Goal: Check status: Check status

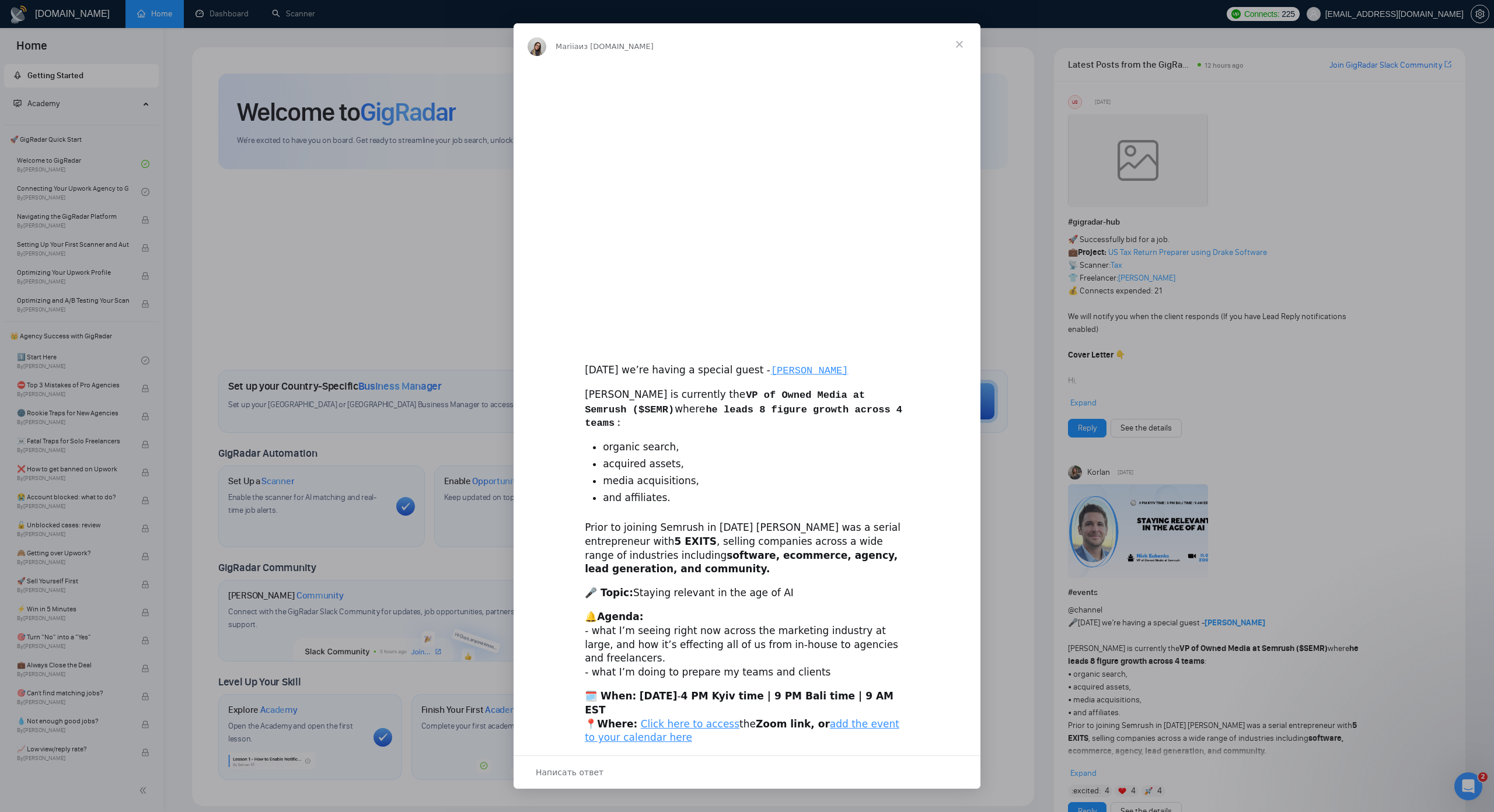
click at [241, 10] on div "Мессенджер Intercom" at bounding box center [747, 406] width 1494 height 812
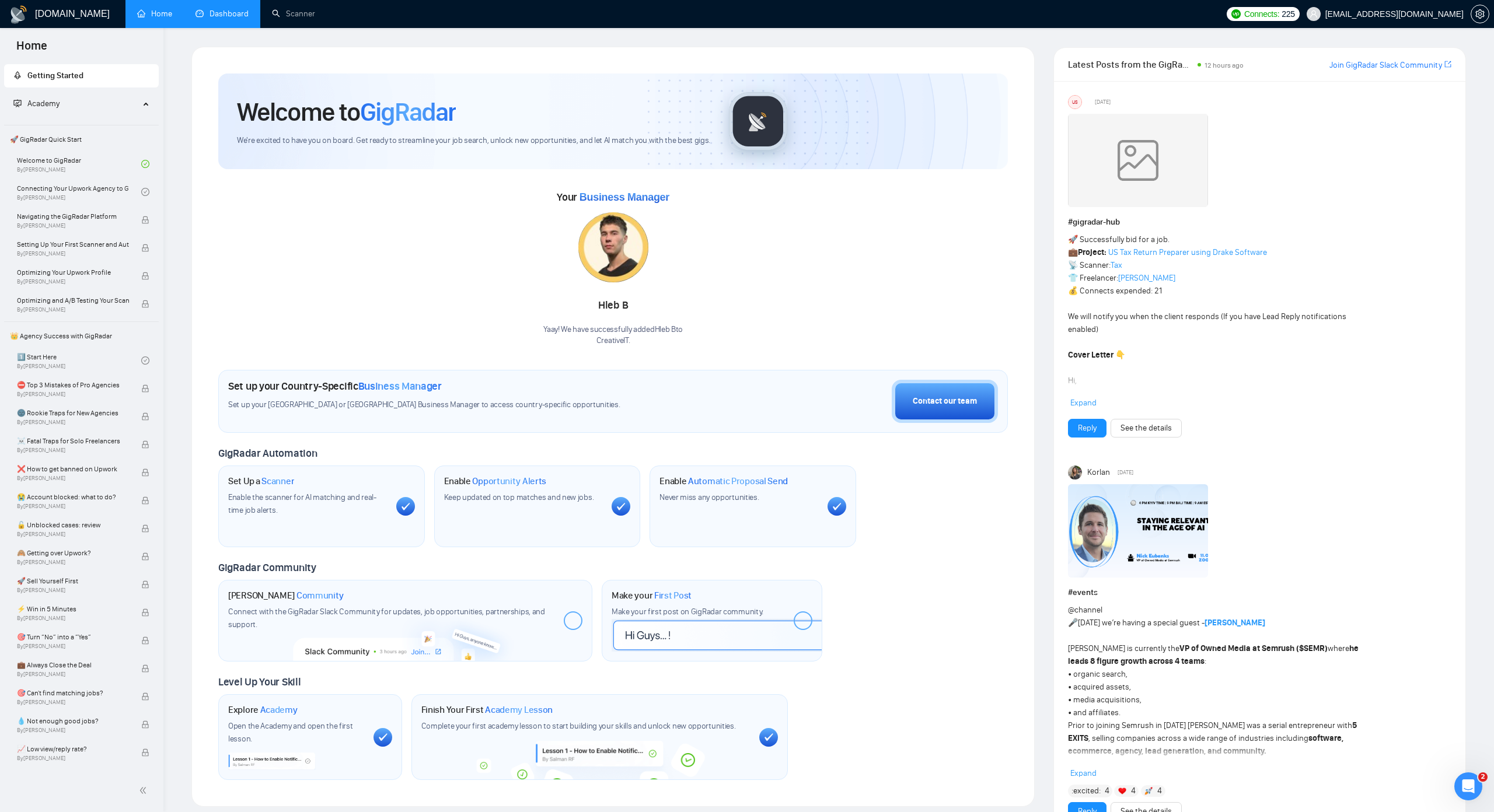
click at [241, 10] on link "Dashboard" at bounding box center [222, 14] width 53 height 10
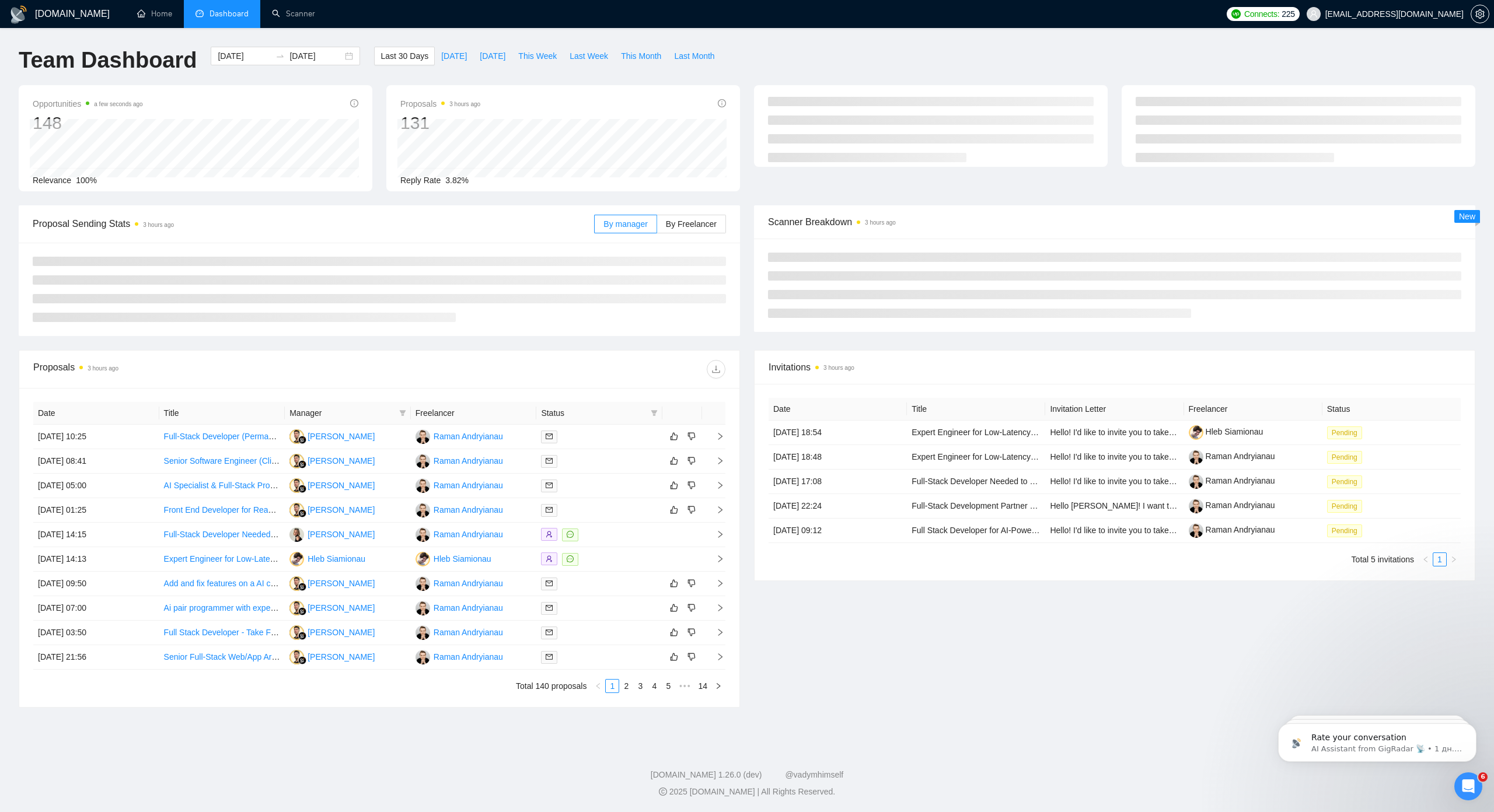
click at [747, 321] on div "Scanner Breakdown 3 hours ago New" at bounding box center [1114, 269] width 735 height 127
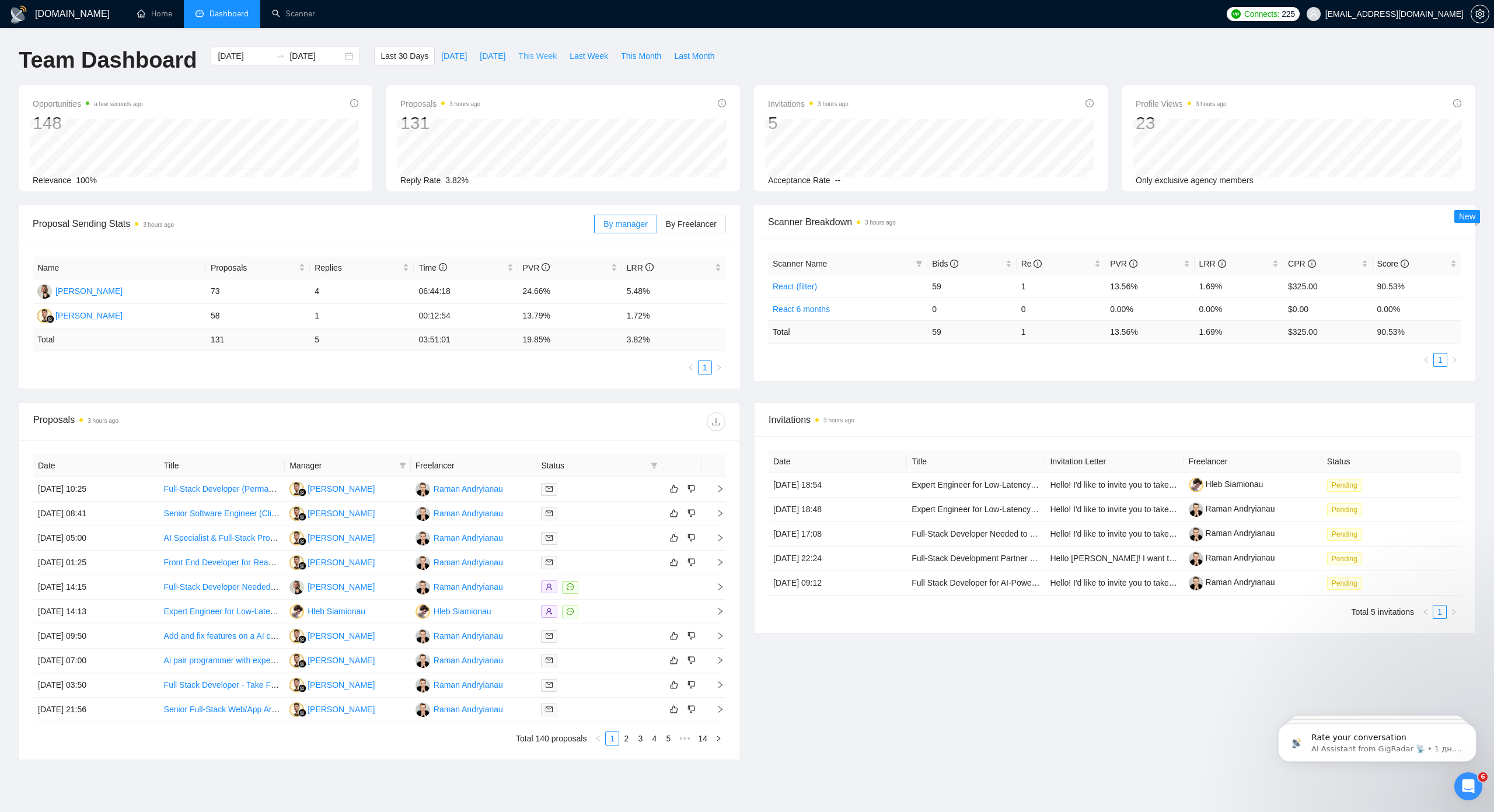
click at [520, 58] on span "This Week" at bounding box center [537, 56] width 38 height 13
type input "[DATE]"
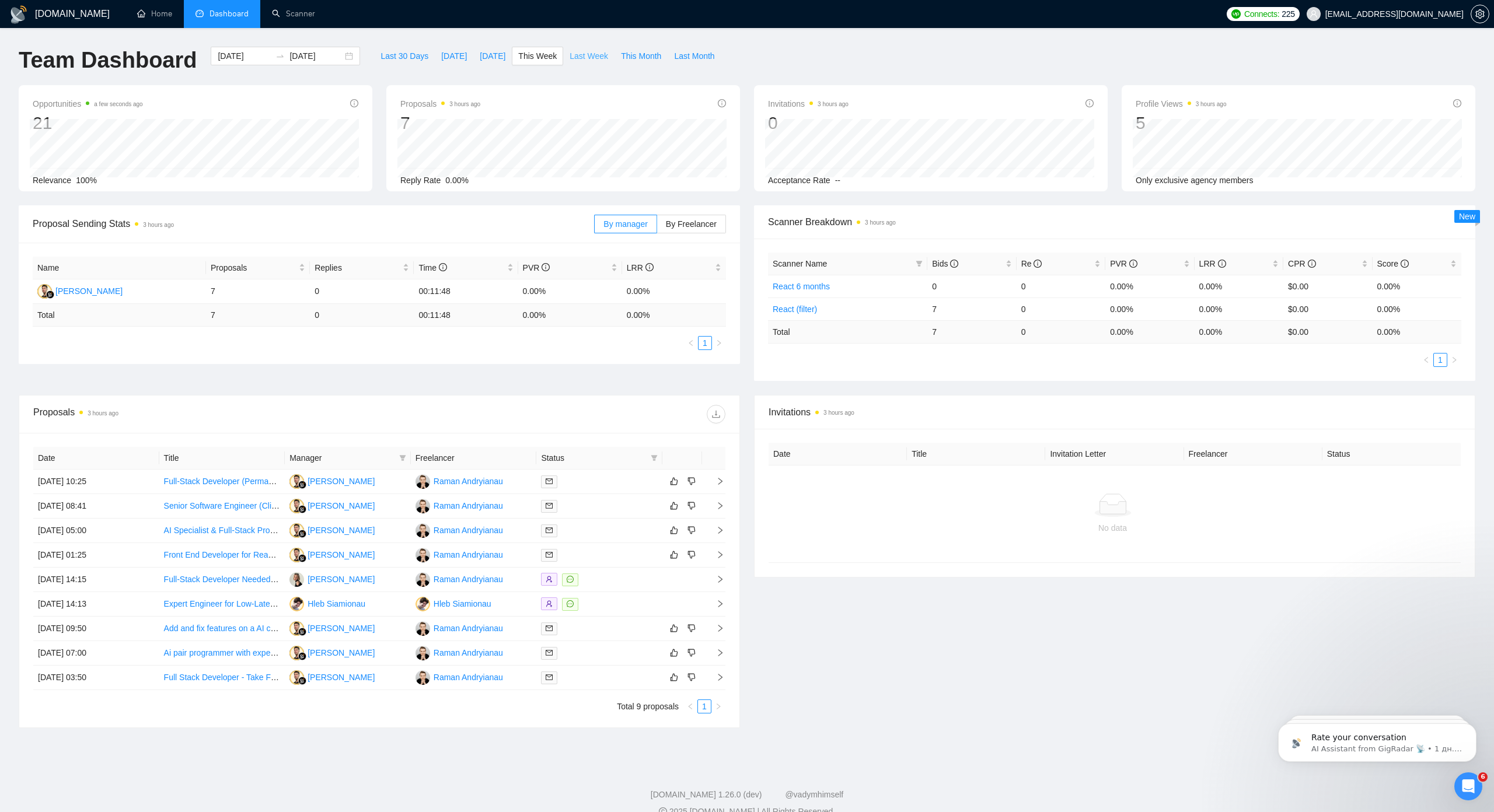
click at [578, 61] on span "Last Week" at bounding box center [588, 56] width 38 height 13
type input "[DATE]"
